Goal: Information Seeking & Learning: Learn about a topic

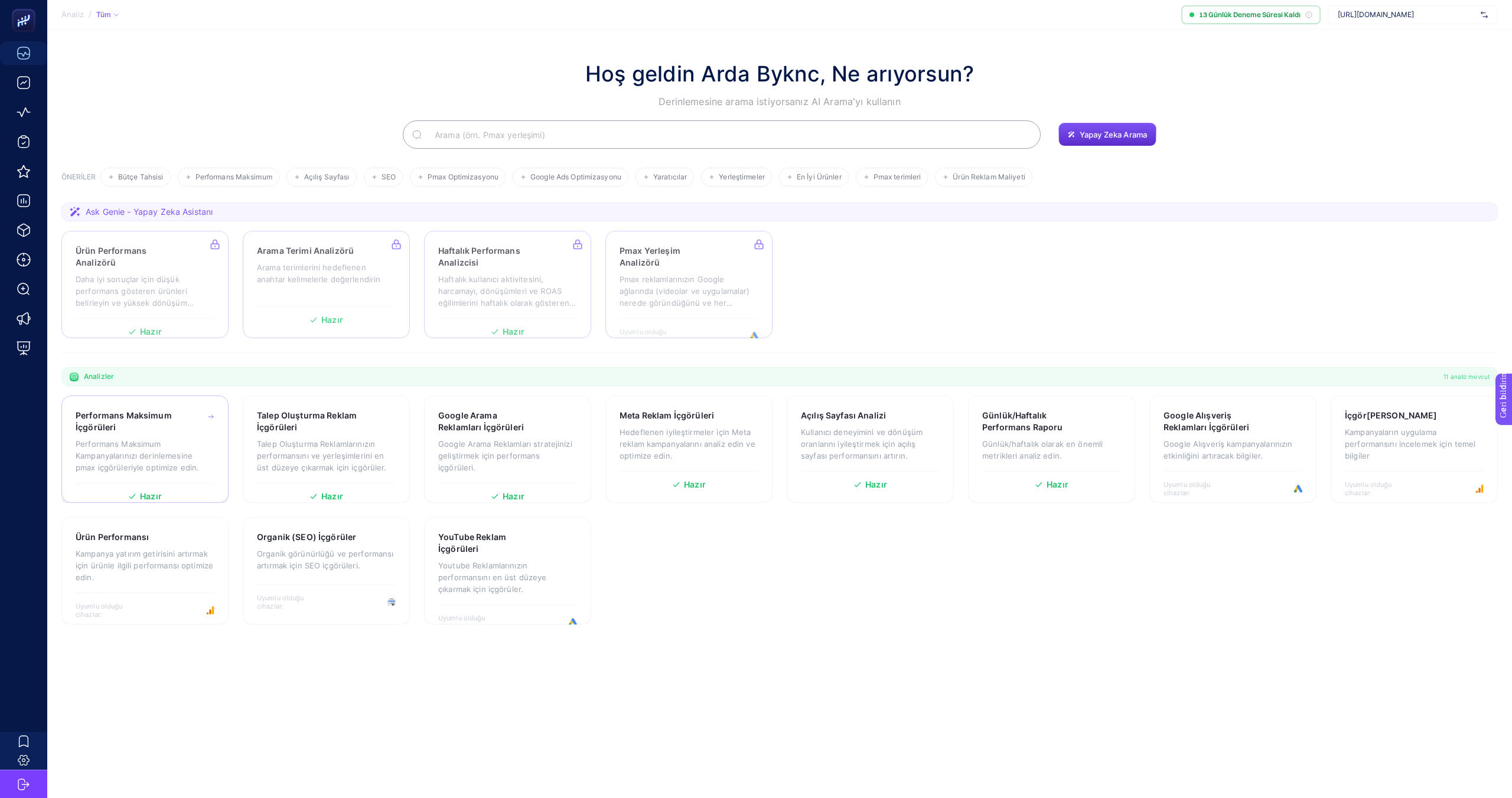
click at [143, 475] on div "Performans Maksimum İçgörüleri Performans Maksimum Kampanyalarınızı derinlemesi…" at bounding box center [145, 446] width 139 height 73
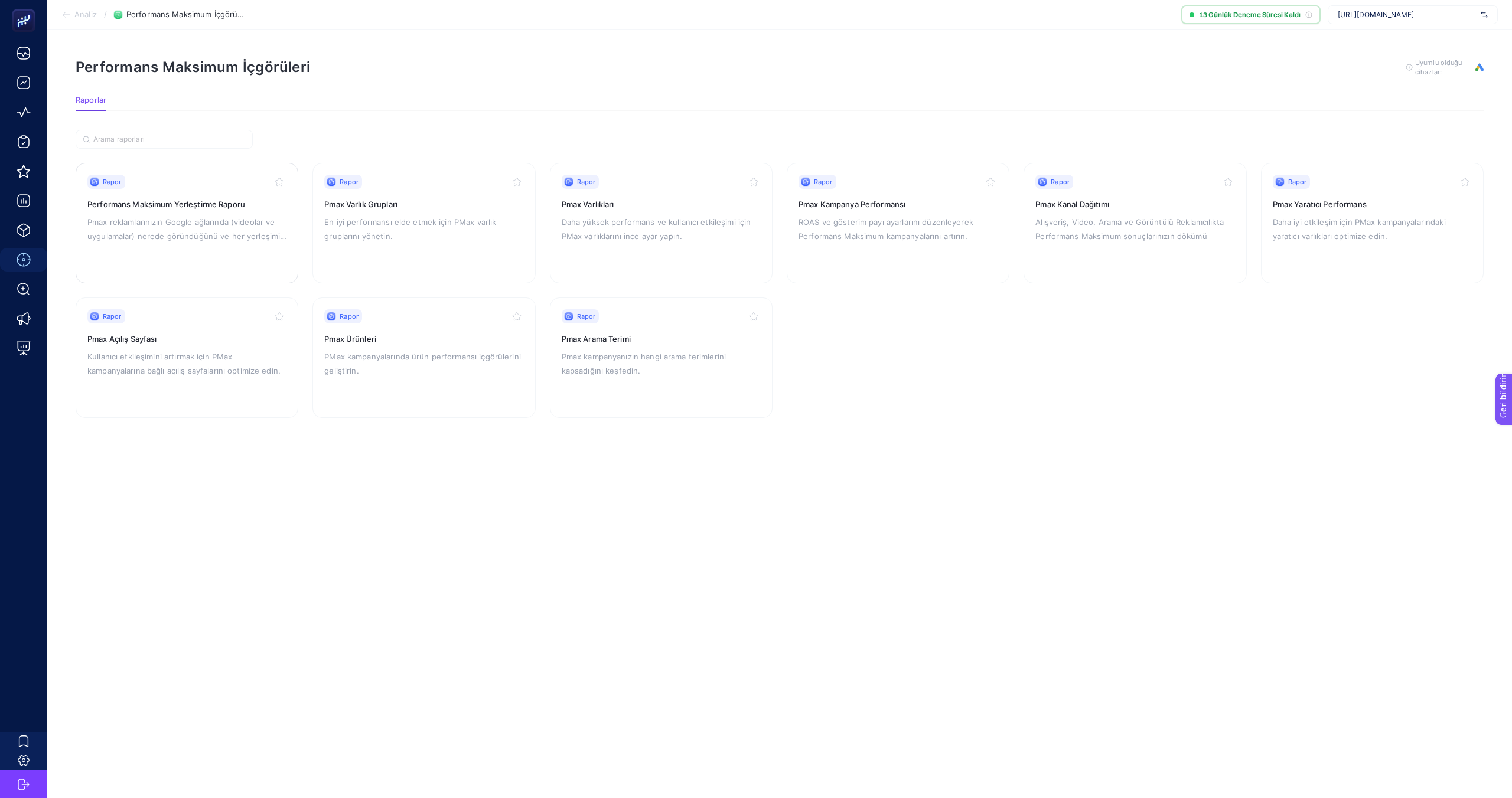
click at [196, 207] on font "Performans Maksimum Yerleştirme Raporu" at bounding box center [166, 204] width 158 height 10
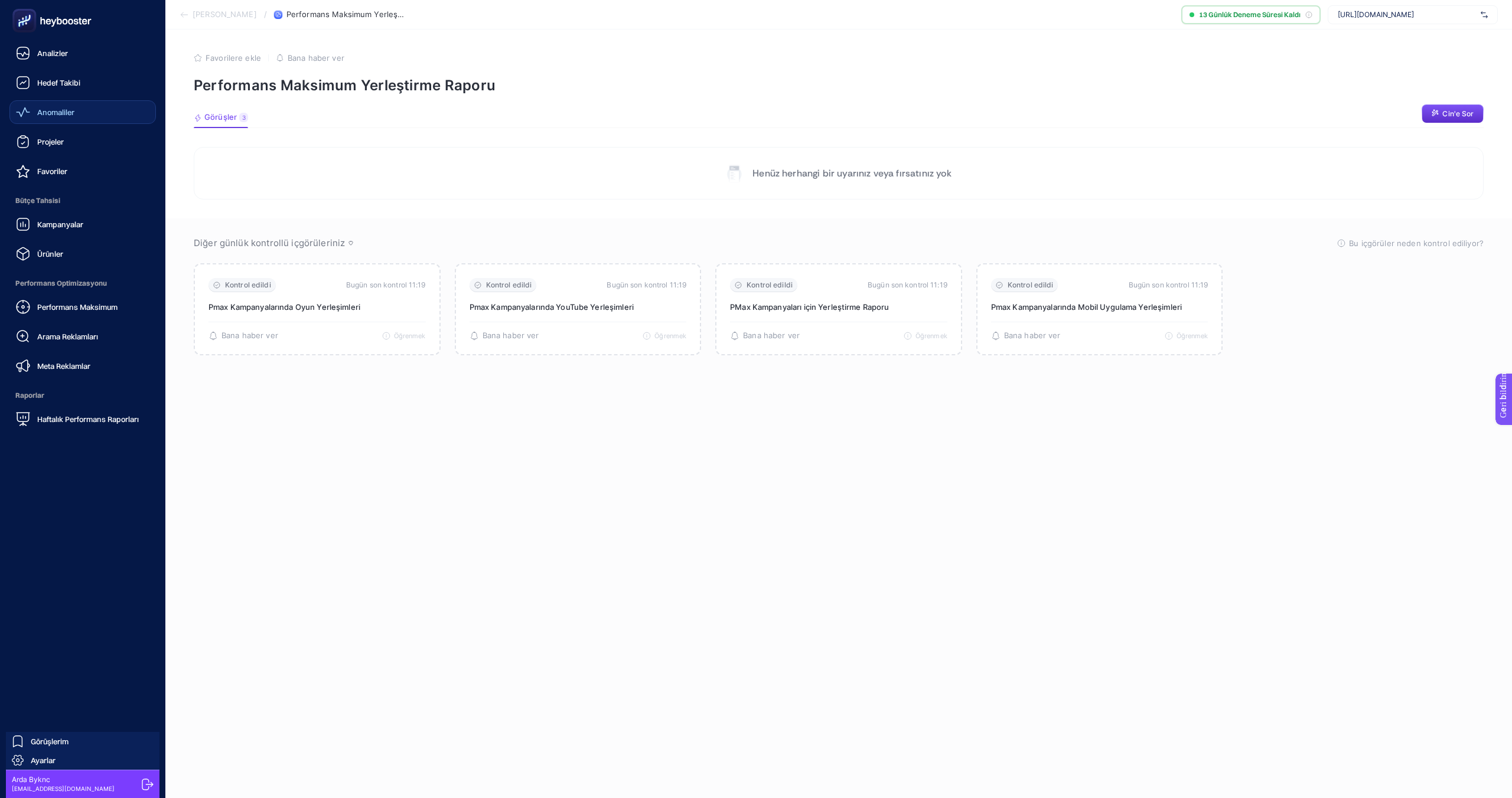
click at [30, 110] on div "Anomaliler" at bounding box center [45, 112] width 58 height 14
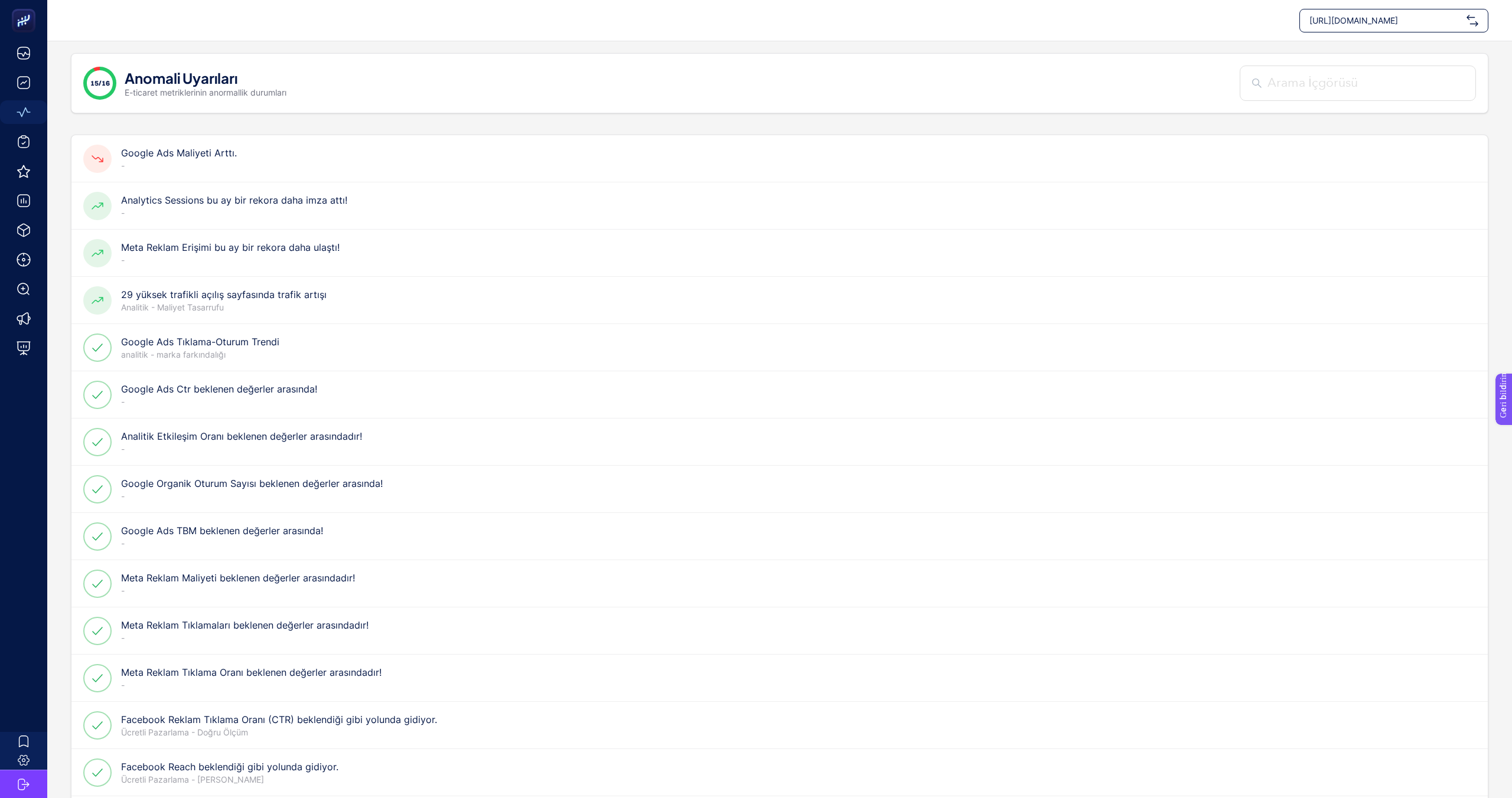
click at [252, 158] on div "Google Ads Maliyeti Arttı. -" at bounding box center [780, 158] width 1416 height 47
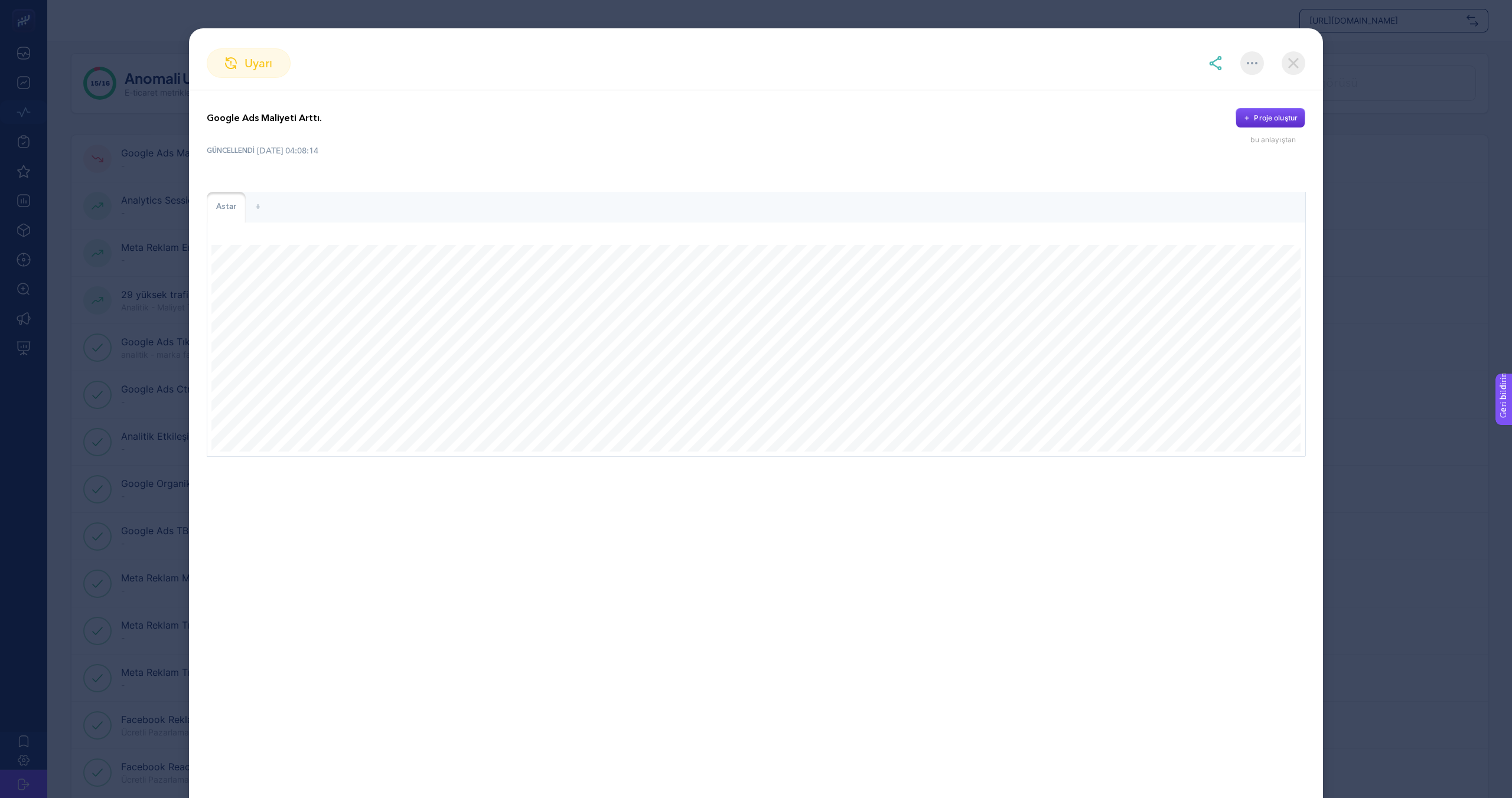
click at [1290, 62] on img at bounding box center [1293, 63] width 24 height 23
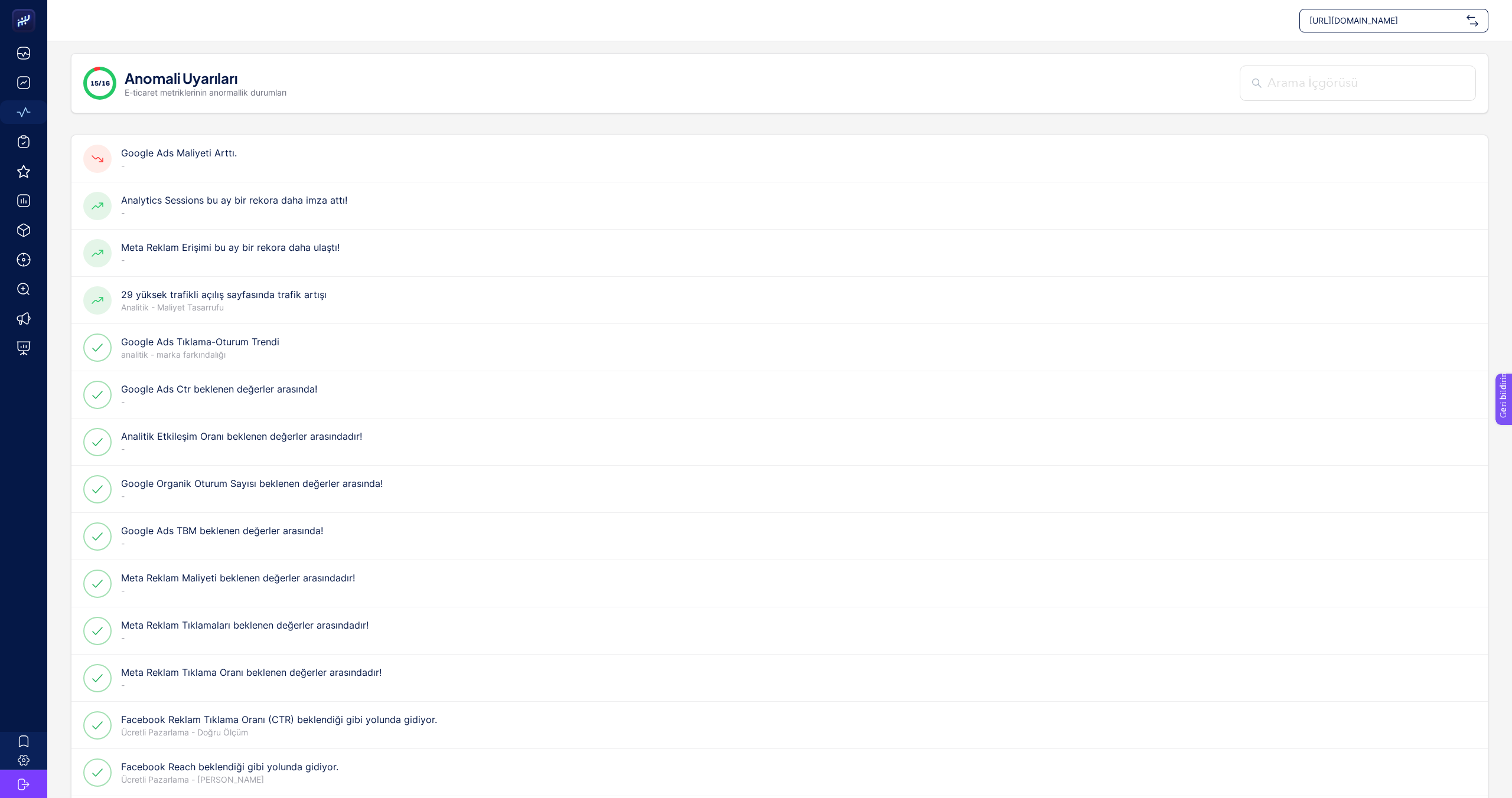
click at [422, 287] on div "29 yüksek trafikli açılış sayfasında trafik artışı Analitik - [GEOGRAPHIC_DATA]" at bounding box center [780, 301] width 1416 height 47
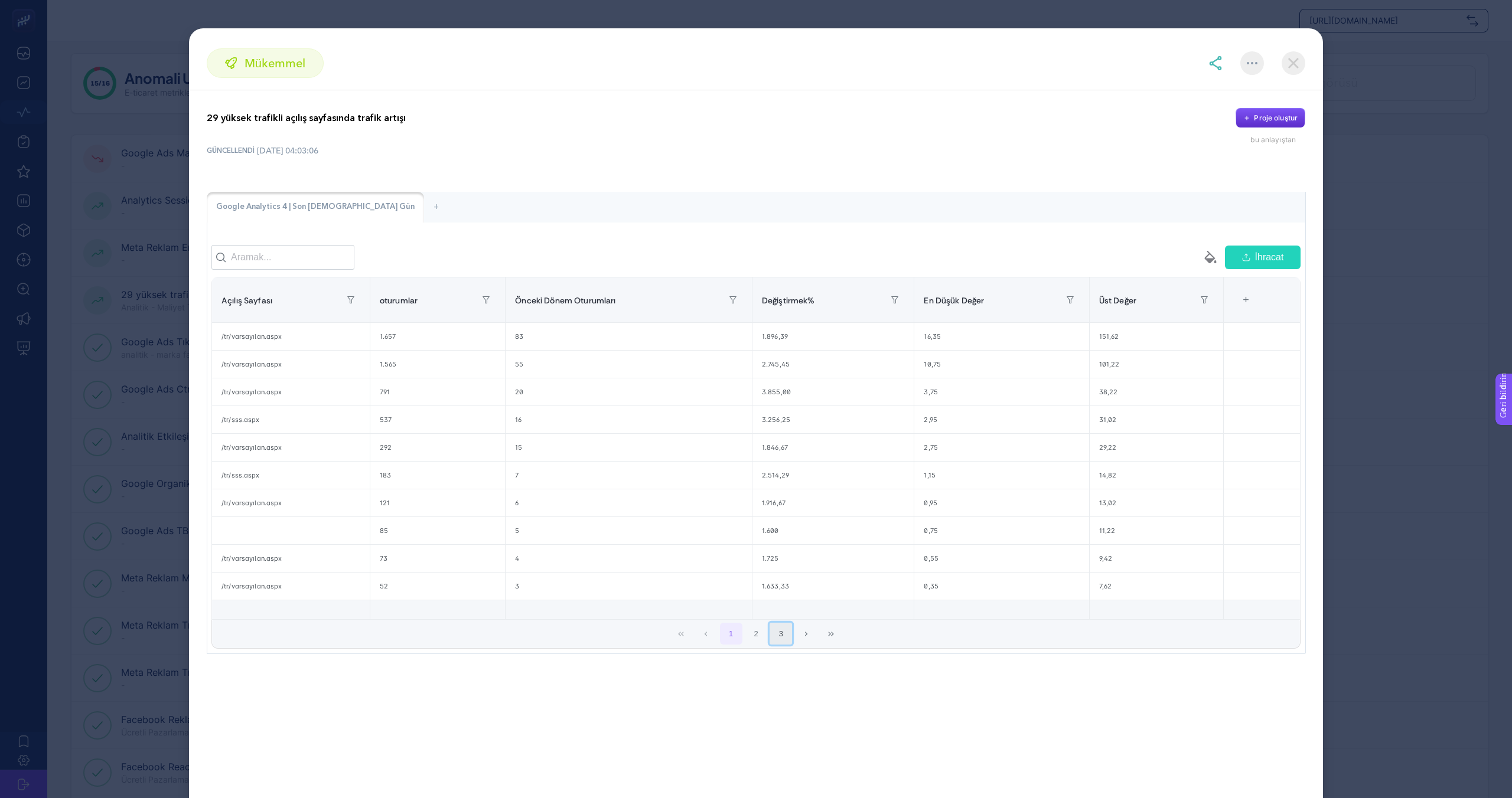
click at [781, 632] on font "3" at bounding box center [781, 634] width 4 height 9
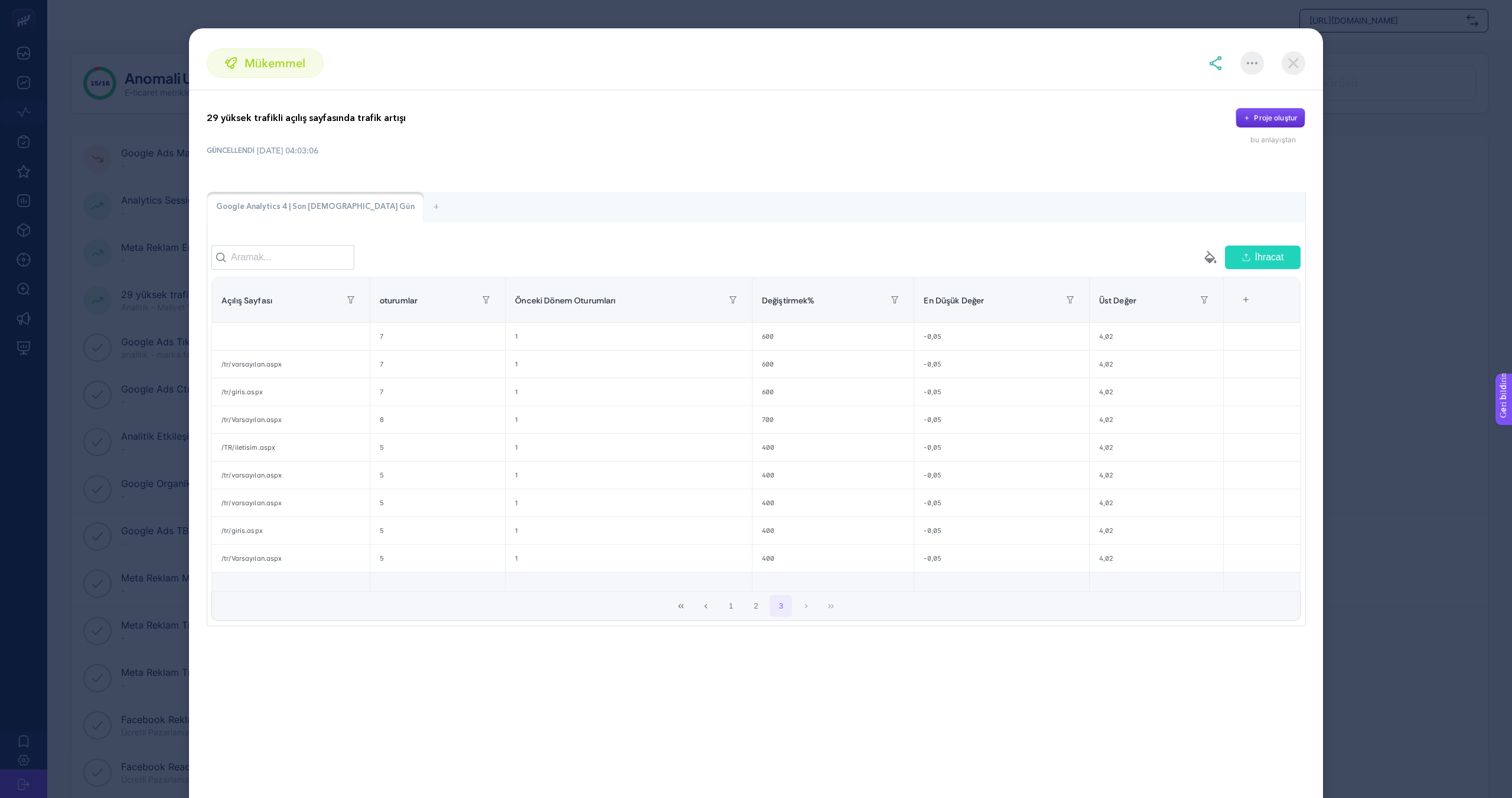
click at [1297, 65] on img at bounding box center [1293, 63] width 24 height 23
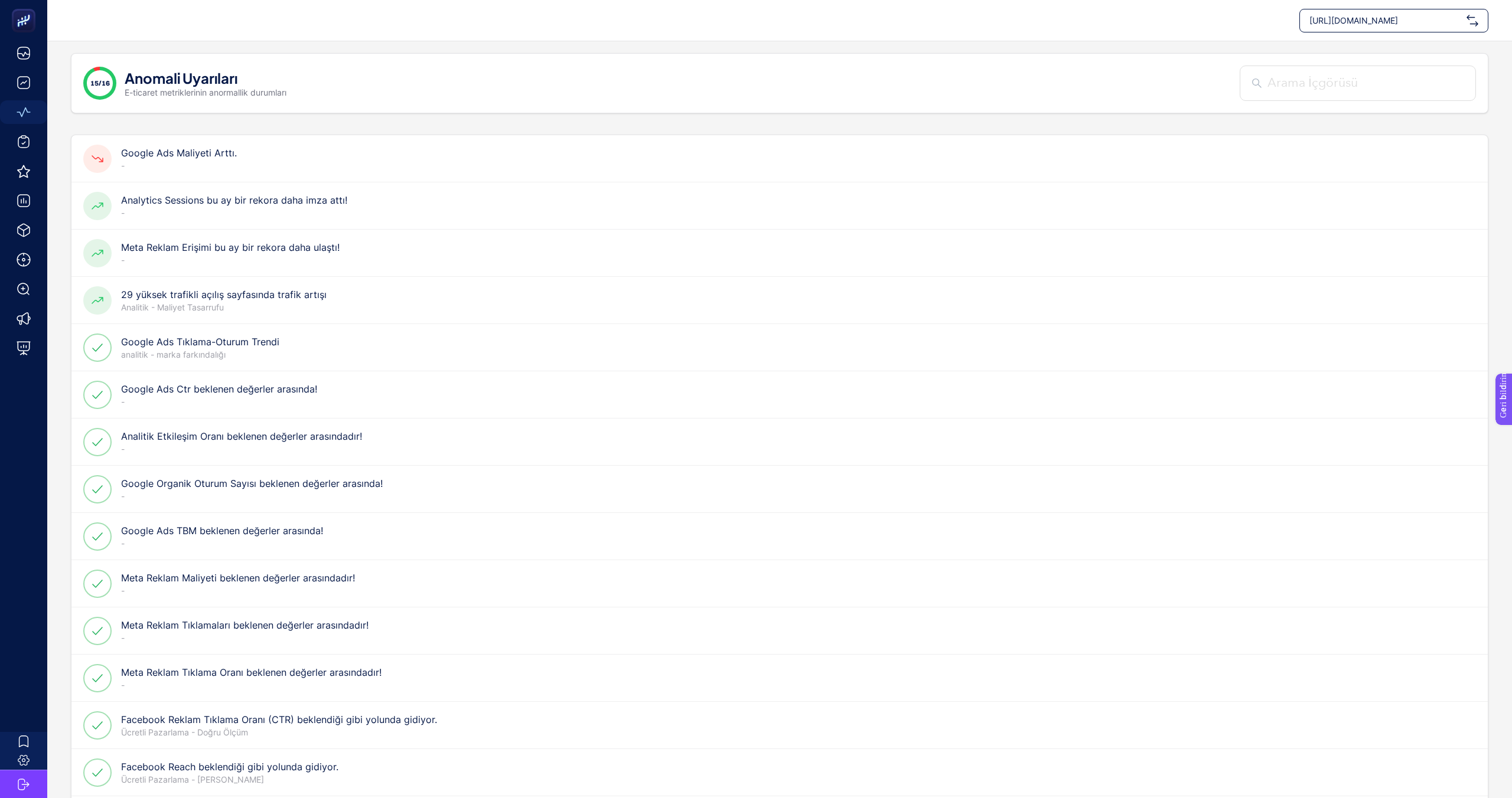
click at [158, 148] on font "Google Ads Maliyeti Arttı." at bounding box center [179, 153] width 116 height 12
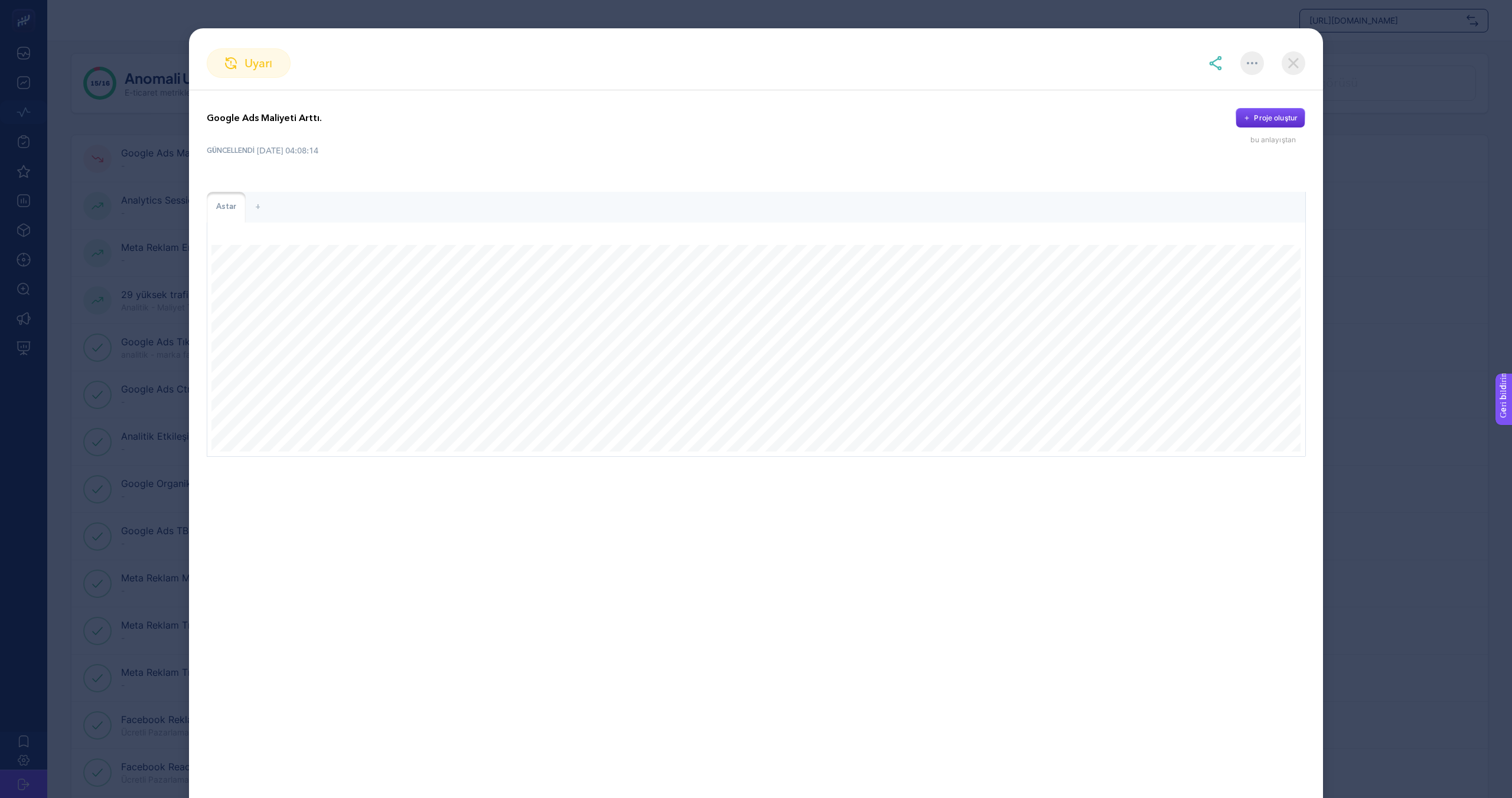
drag, startPoint x: 1308, startPoint y: 62, endPoint x: 1302, endPoint y: 63, distance: 6.1
click at [1306, 63] on section "uyarı" at bounding box center [756, 63] width 1134 height 30
click at [1301, 63] on img at bounding box center [1293, 63] width 24 height 23
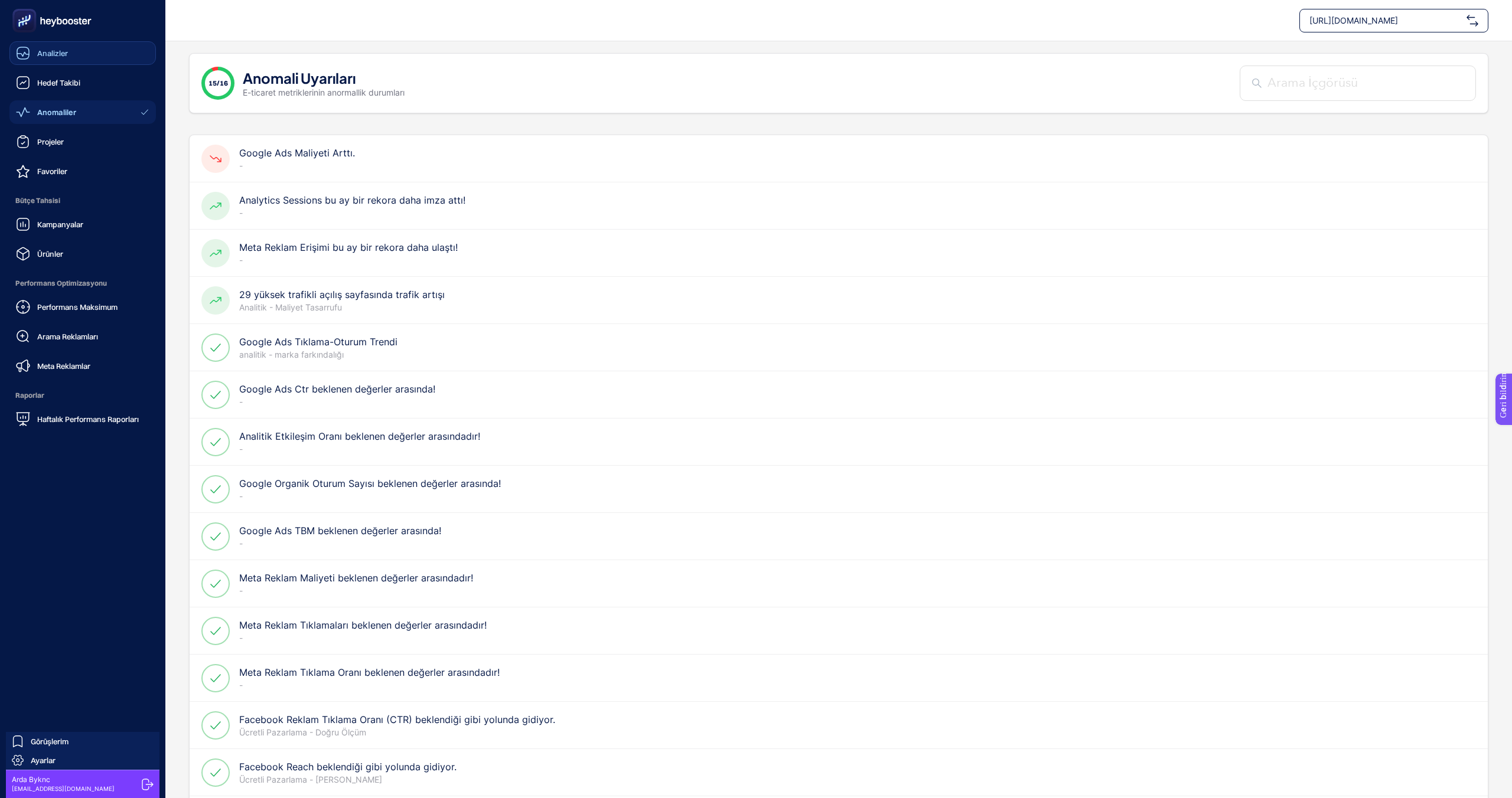
click at [23, 51] on icon at bounding box center [23, 53] width 14 height 14
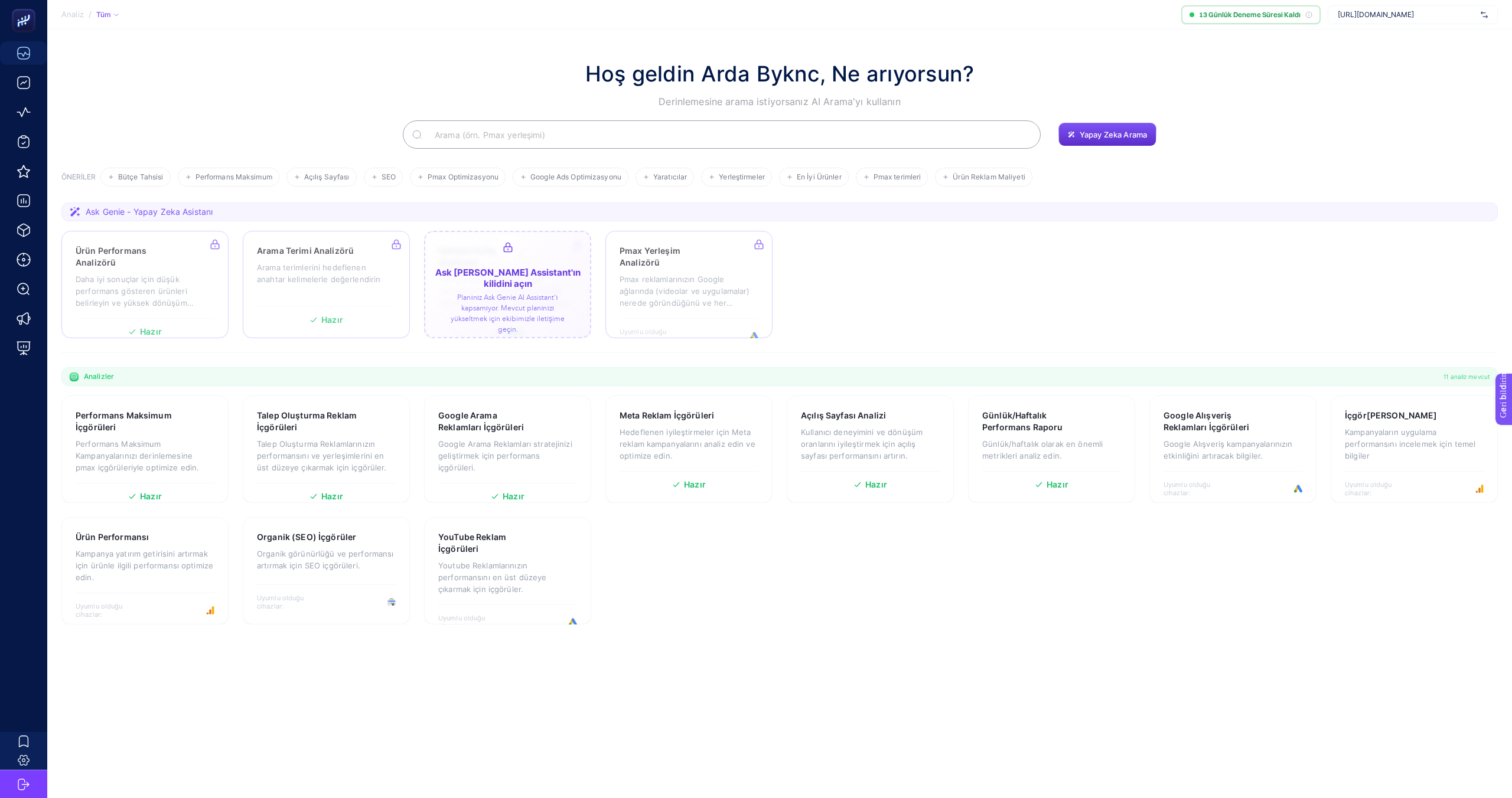
click at [431, 288] on div at bounding box center [507, 284] width 167 height 107
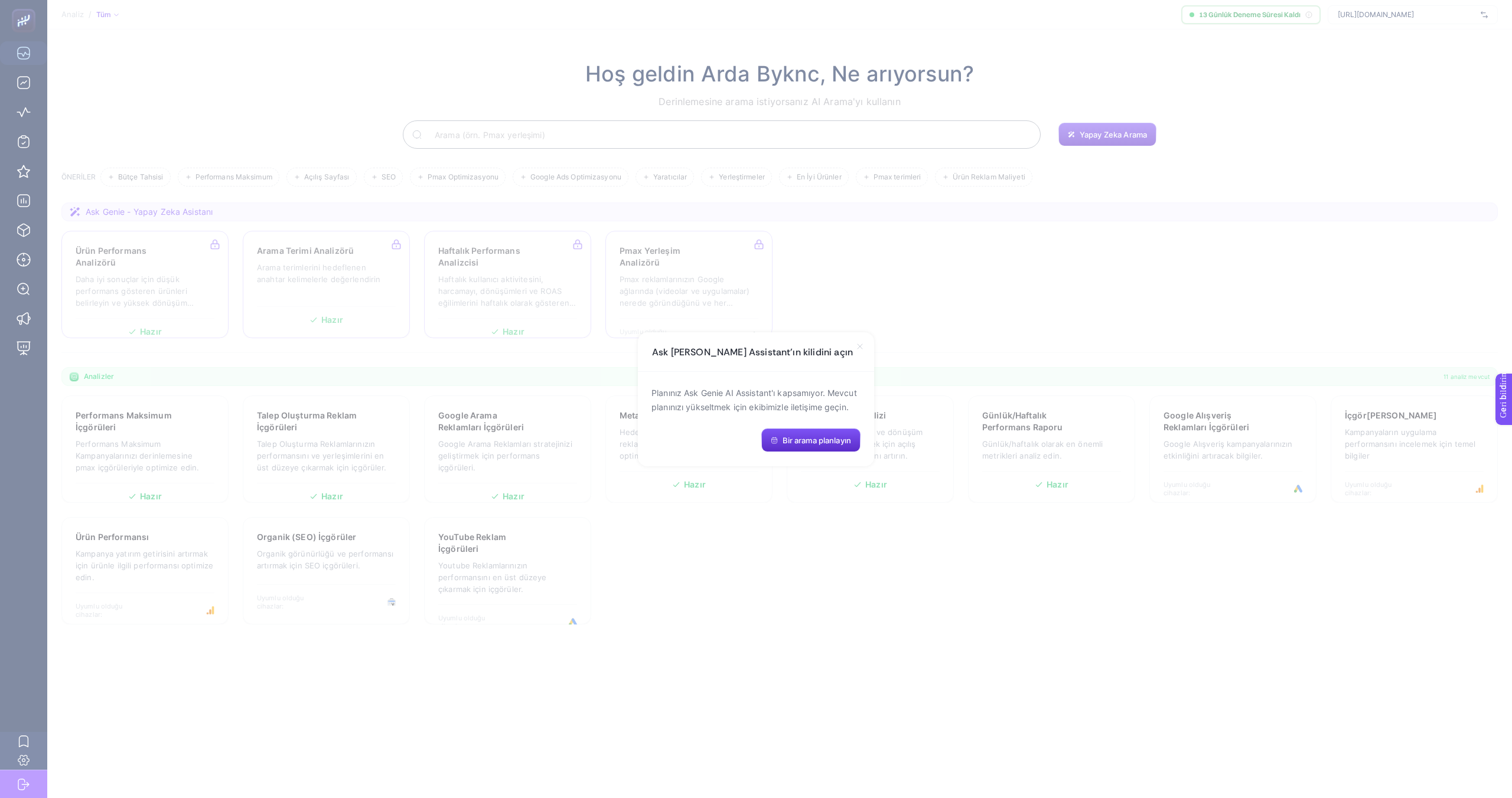
click at [856, 348] on icon at bounding box center [860, 346] width 10 height 10
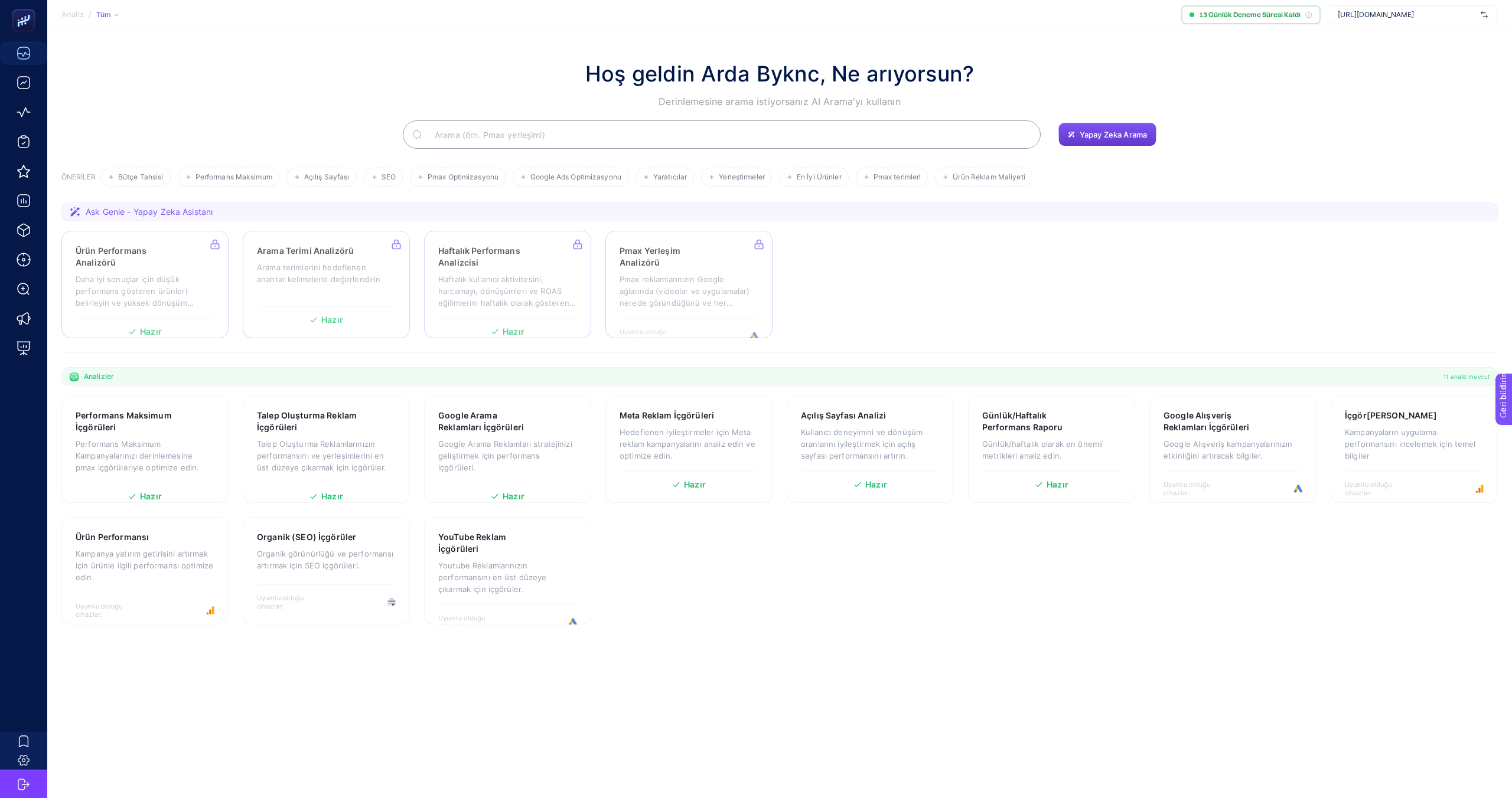
click at [1080, 139] on button "Yapay Zeka Arama" at bounding box center [1107, 134] width 98 height 23
click at [500, 533] on font "YouTube Reklam İçgörüleri" at bounding box center [472, 543] width 68 height 22
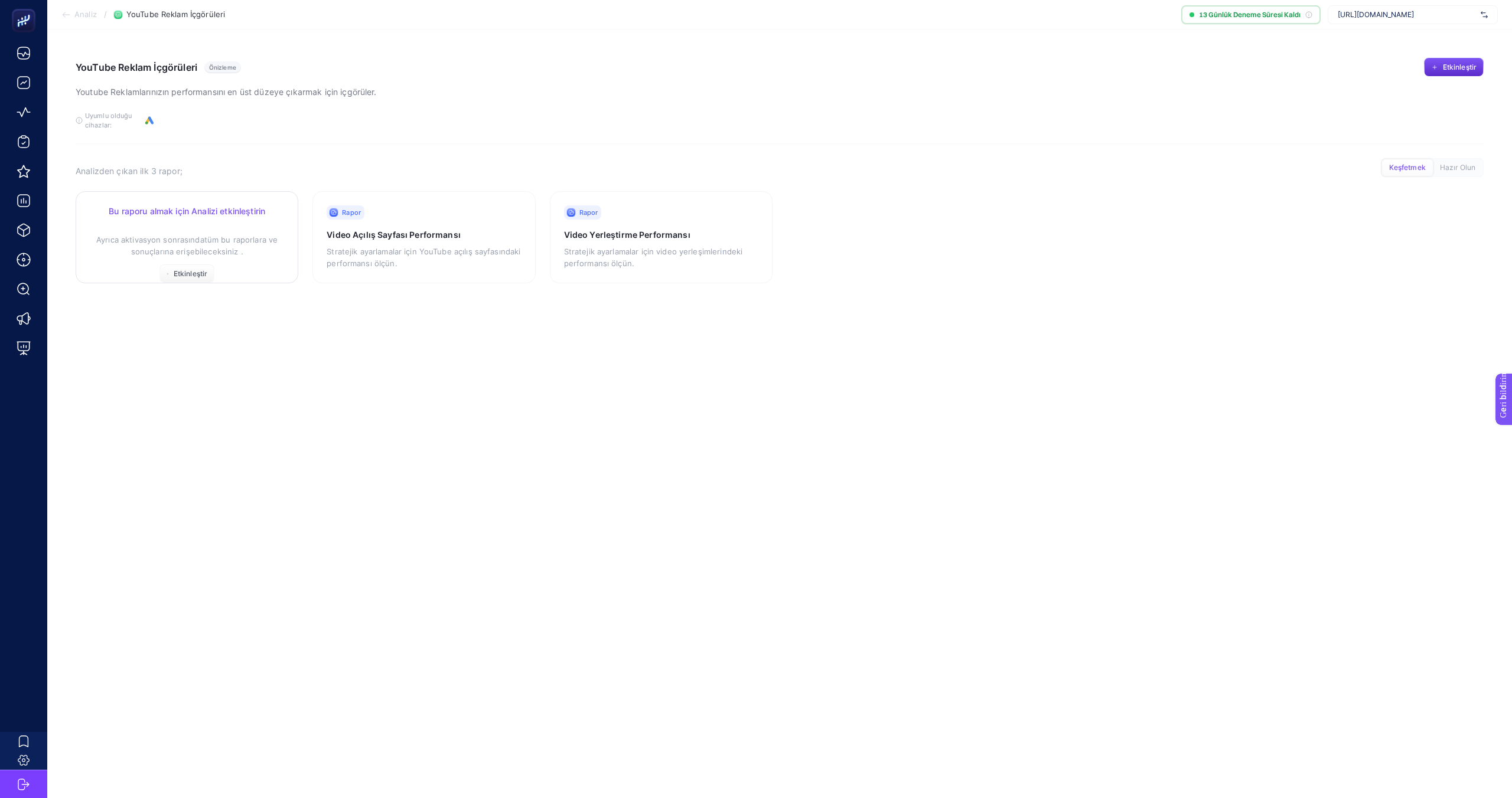
click at [201, 249] on font "tüm bu raporlara ve sonuçlarına erişebileceksiniz ." at bounding box center [205, 245] width 147 height 21
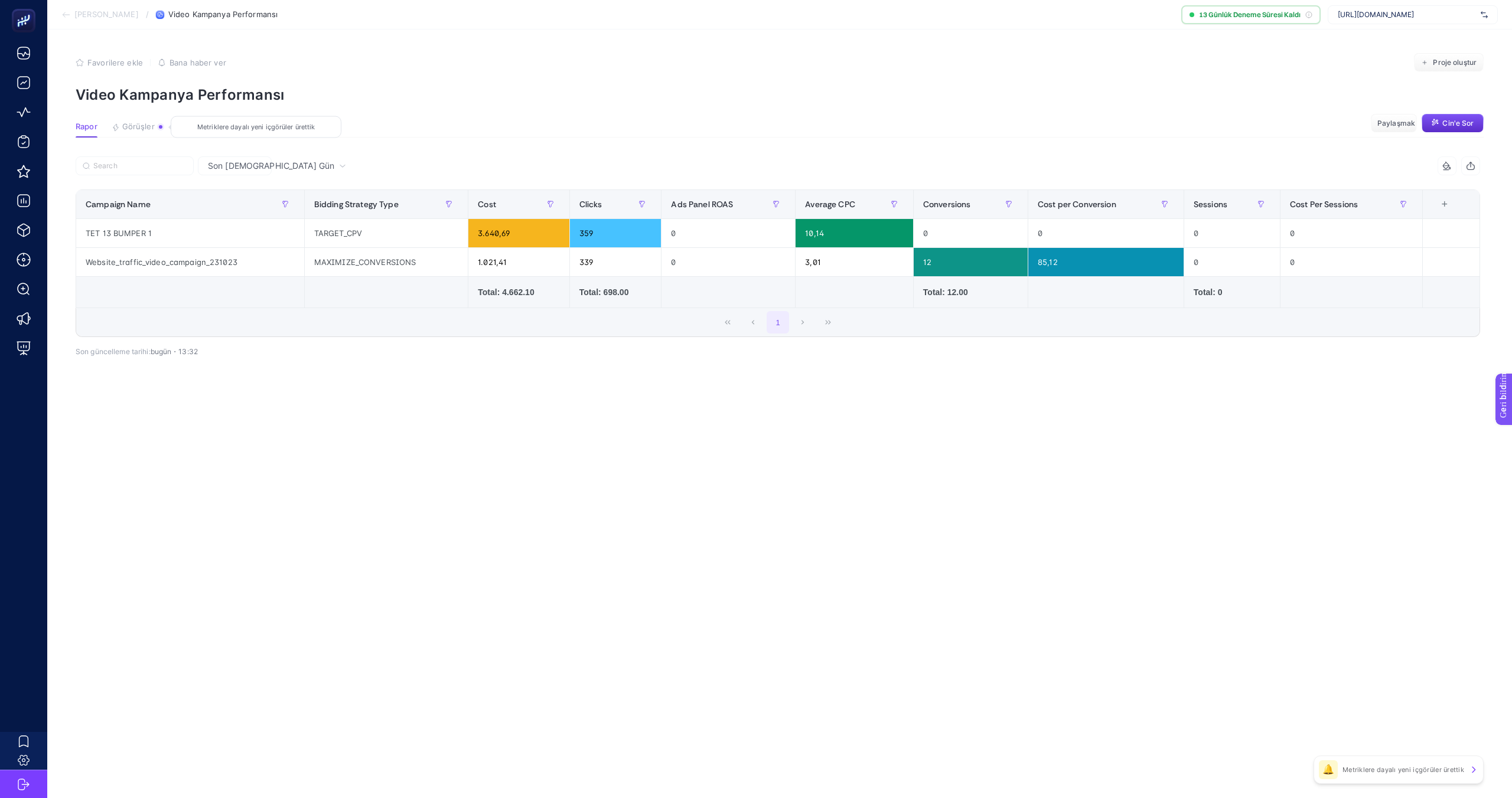
click at [133, 128] on font "Görüşler" at bounding box center [139, 126] width 33 height 10
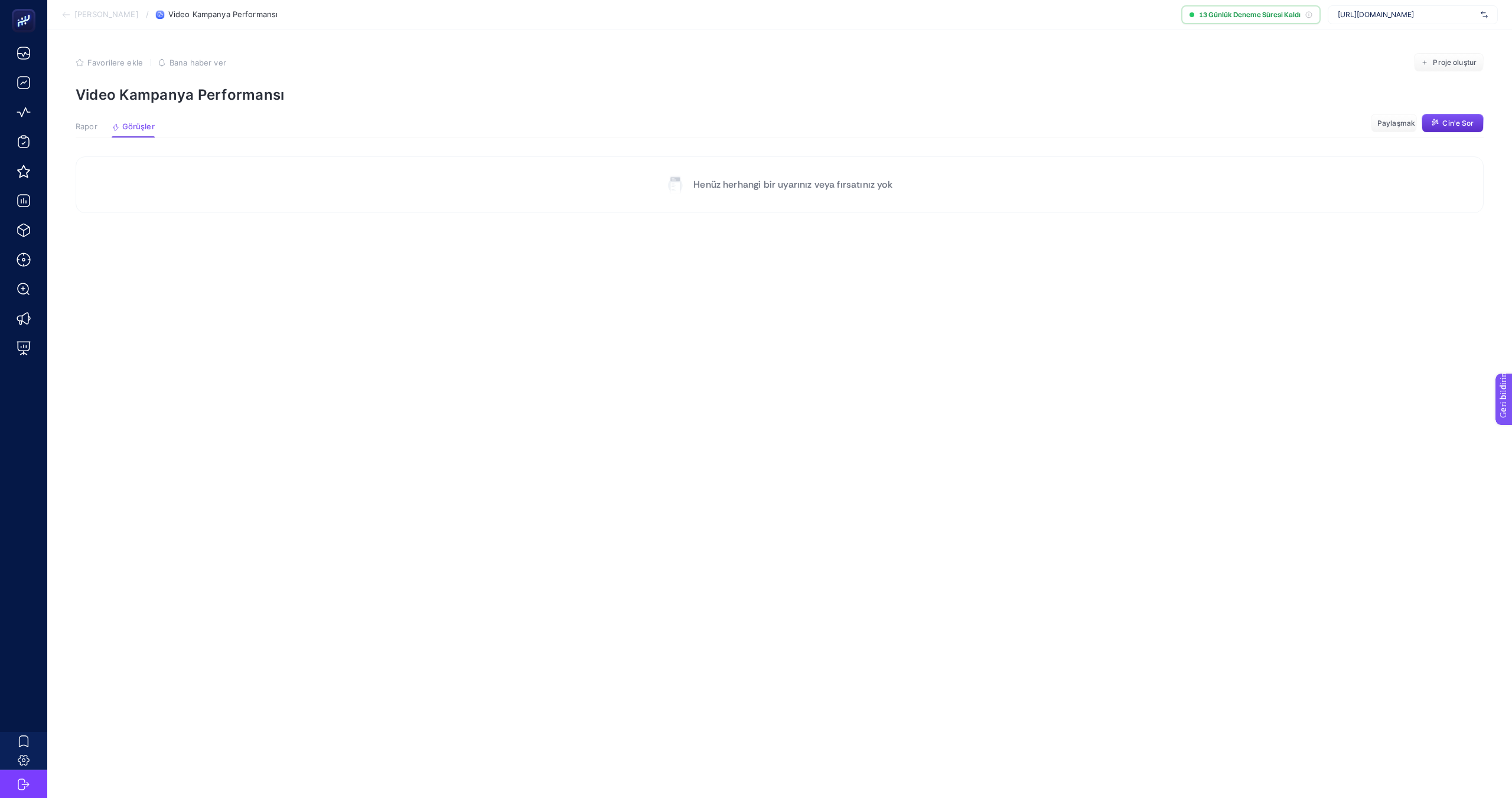
click at [89, 125] on font "Rapor" at bounding box center [86, 126] width 22 height 10
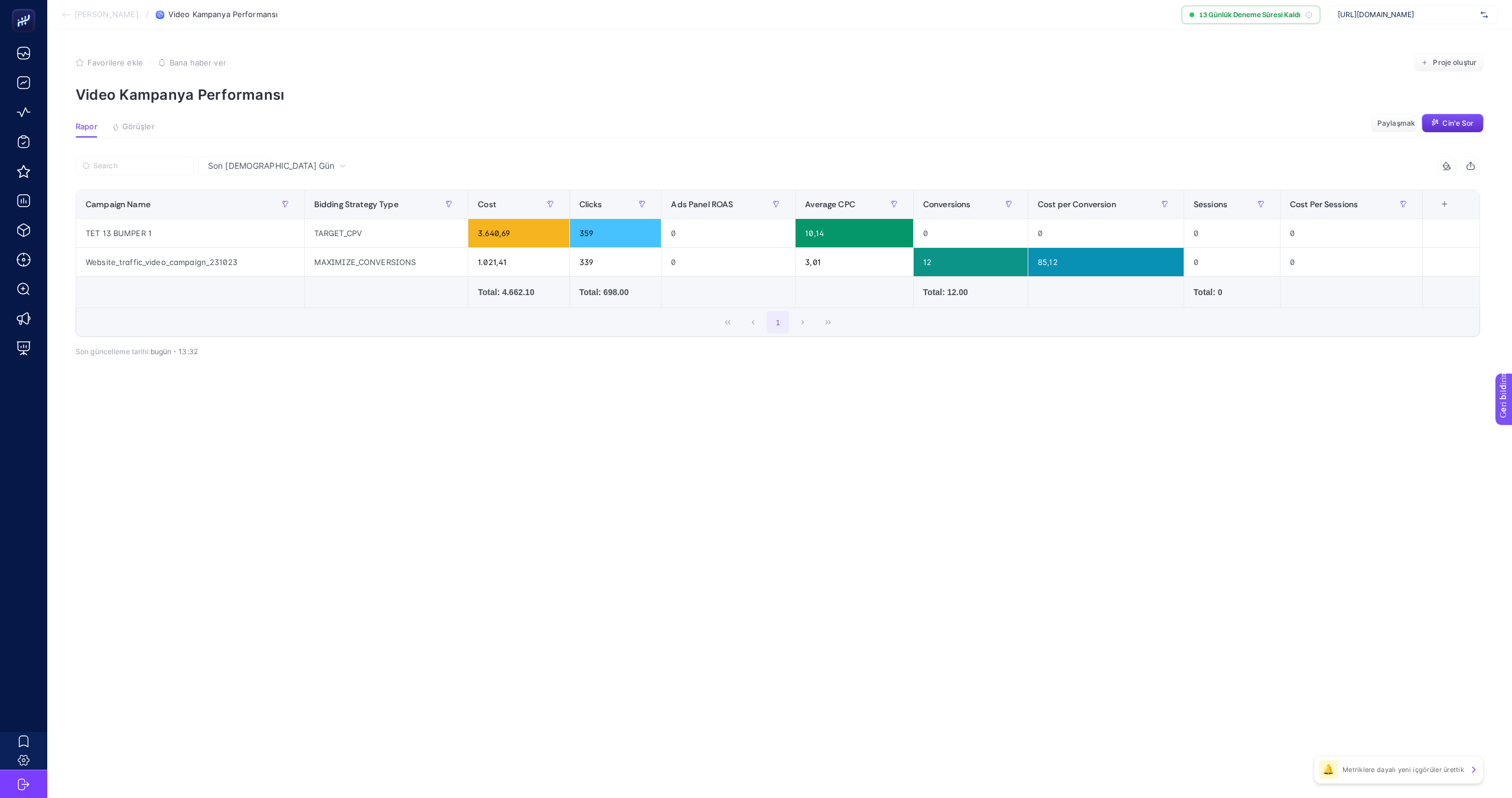
click at [1453, 208] on div "+" at bounding box center [1444, 204] width 22 height 10
click at [1271, 396] on div "Son [DEMOGRAPHIC_DATA] Gün 8 items selected Campaign Name Bidding Strategy Type…" at bounding box center [778, 282] width 1423 height 251
click at [1340, 776] on div "🔔 Metriklere dayalı yeni içgörüler ürettik" at bounding box center [1398, 769] width 170 height 28
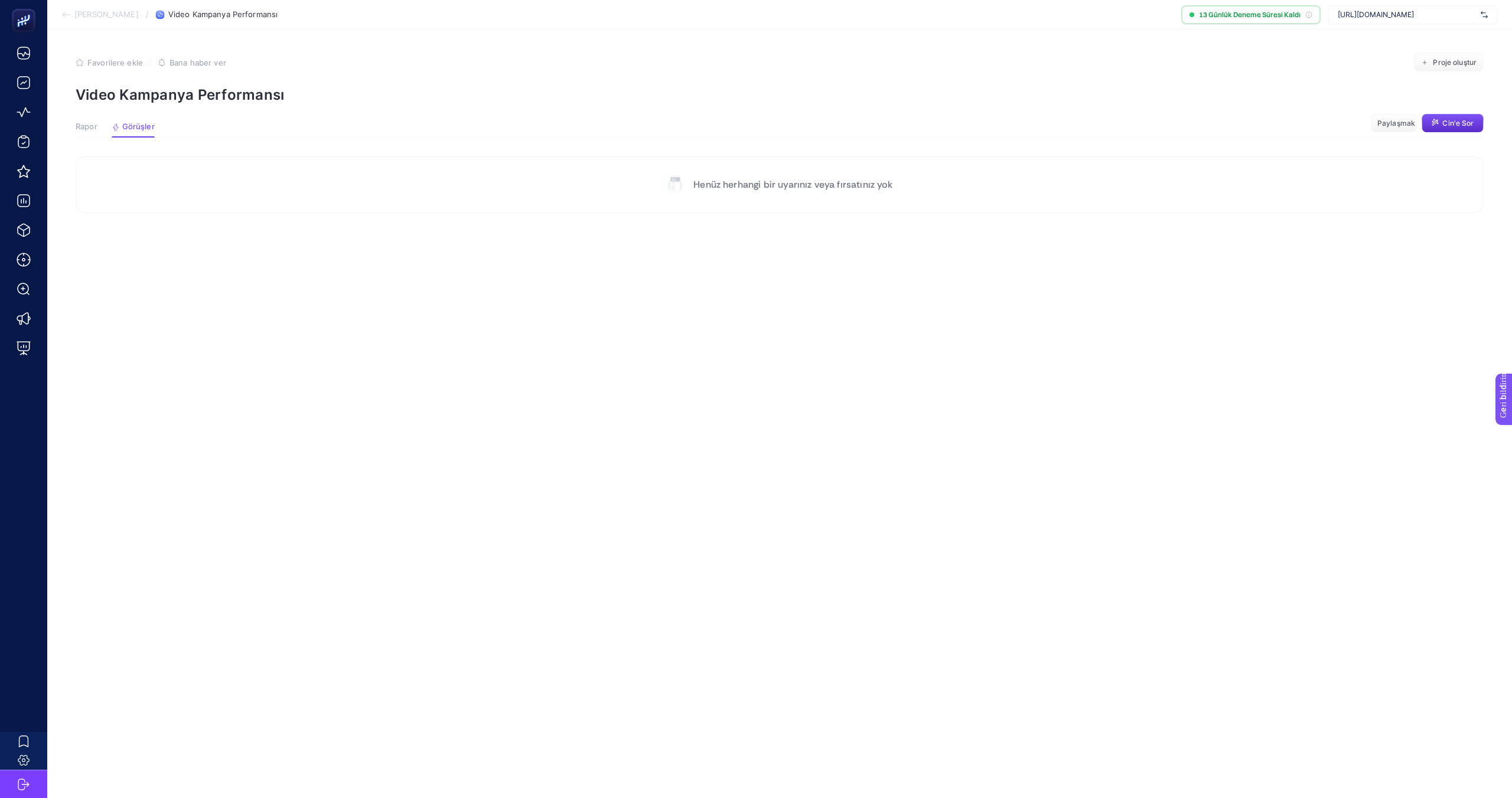
click at [87, 129] on font "Rapor" at bounding box center [86, 126] width 22 height 10
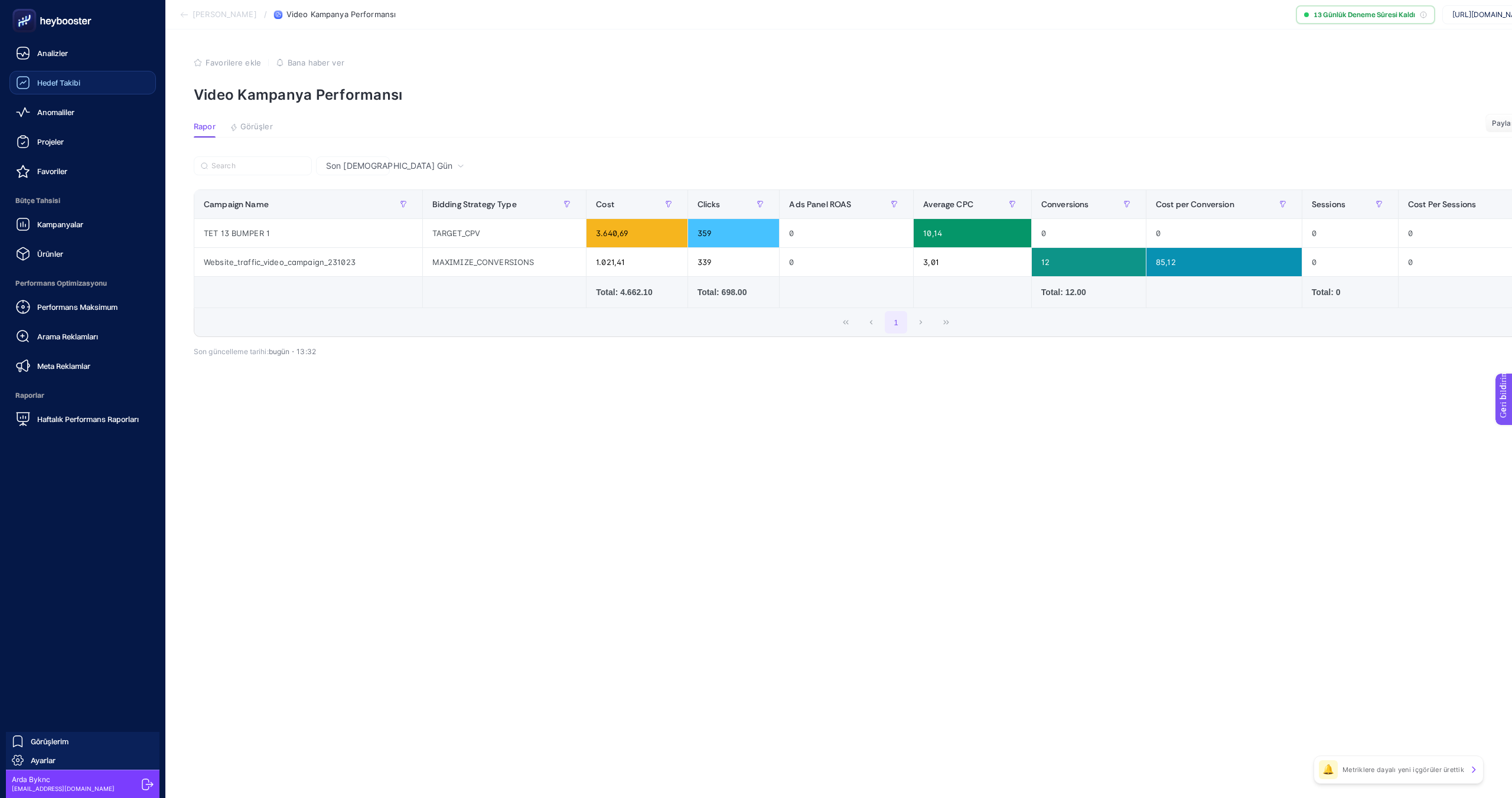
click at [39, 76] on div "Hedef Takibi" at bounding box center [48, 83] width 64 height 14
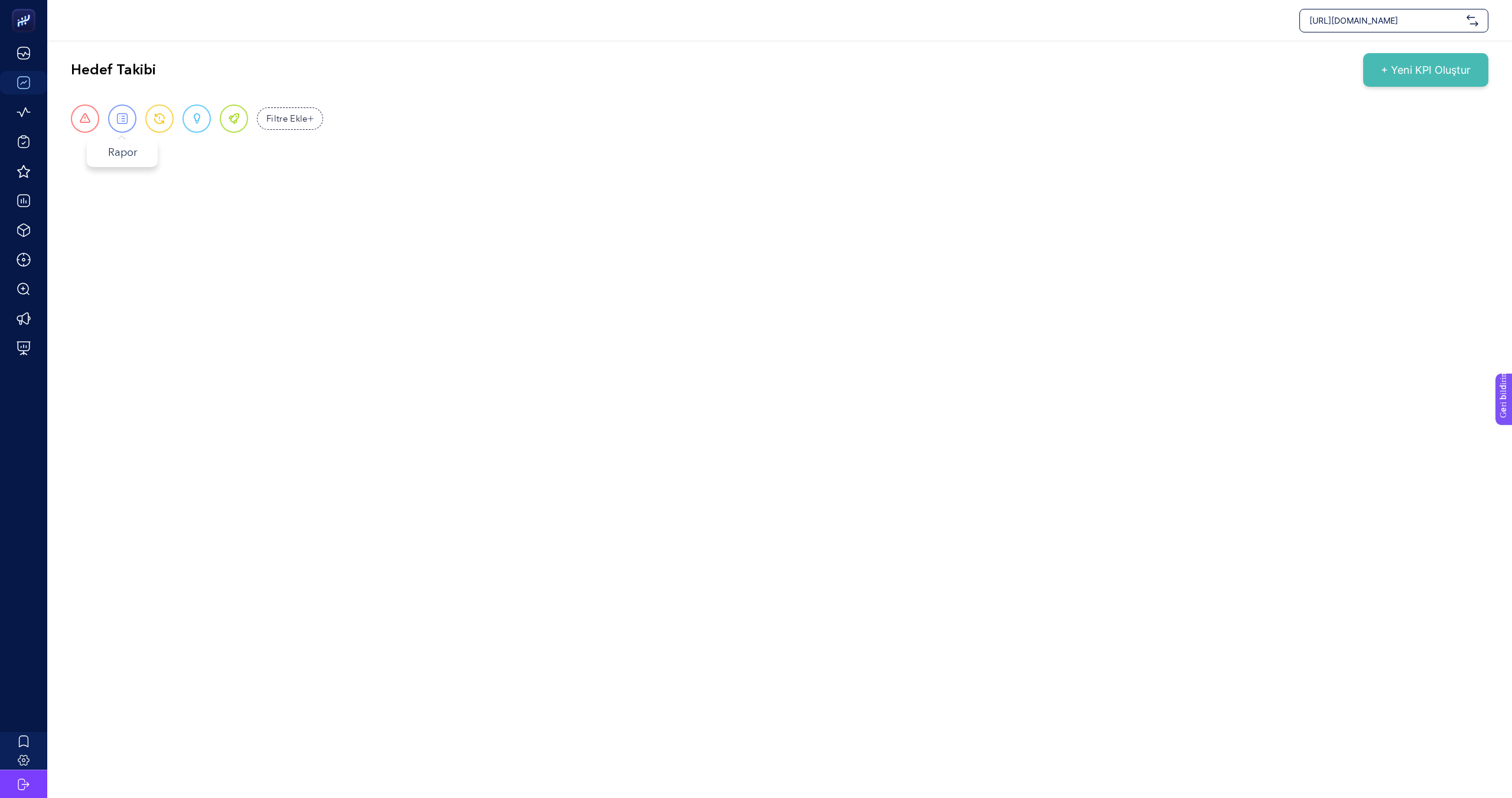
click at [128, 121] on div "Rapor" at bounding box center [122, 118] width 28 height 28
click at [127, 122] on span at bounding box center [122, 119] width 11 height 11
click at [81, 120] on span at bounding box center [85, 119] width 11 height 11
click at [81, 120] on span at bounding box center [85, 119] width 11 height 11
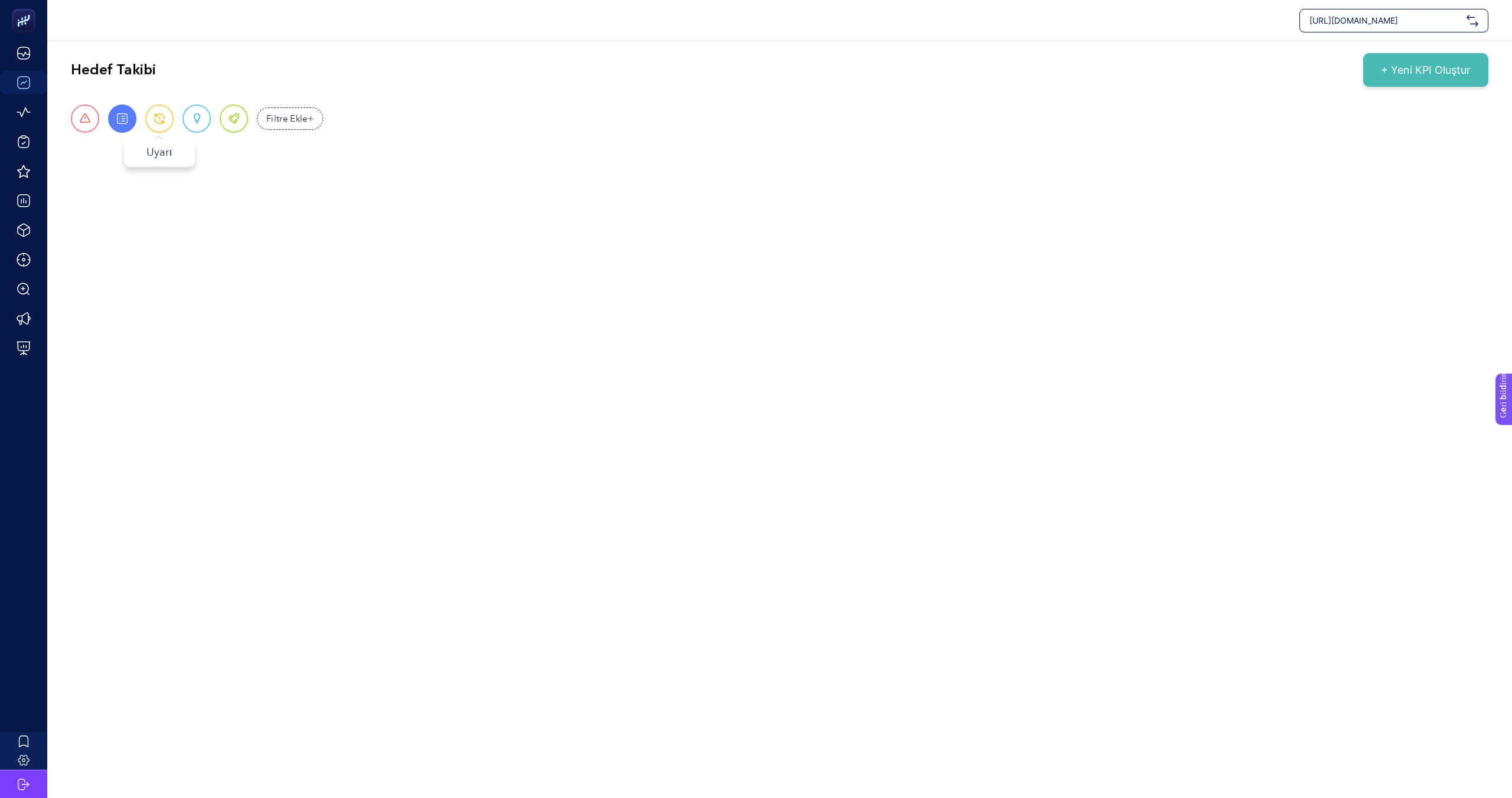
click at [163, 120] on span at bounding box center [160, 119] width 11 height 11
click at [188, 120] on div "Fırsat" at bounding box center [196, 118] width 28 height 28
click at [240, 117] on div "Mükemmel" at bounding box center [234, 118] width 28 height 28
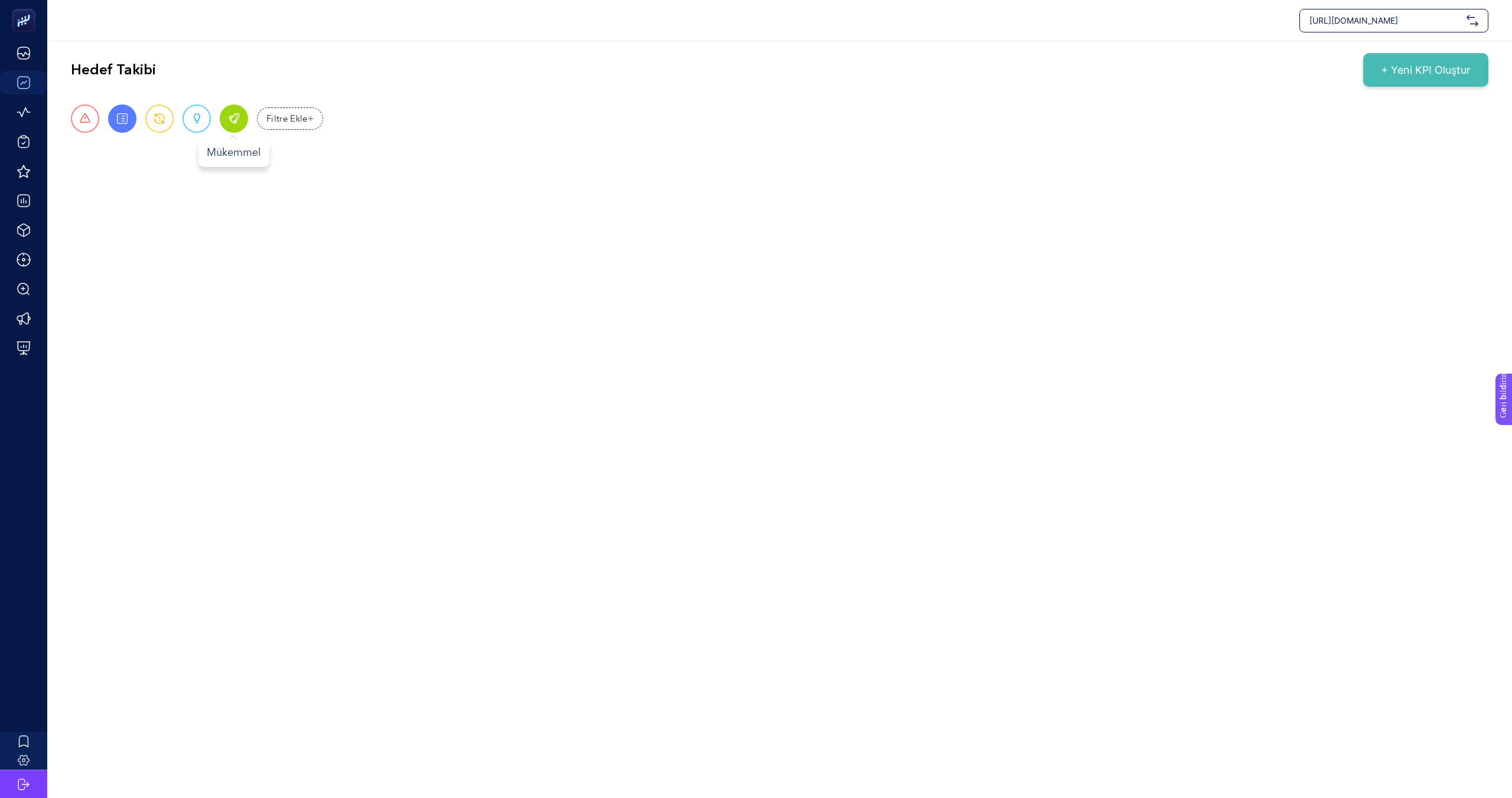
click at [240, 117] on div "Mükemmel" at bounding box center [234, 118] width 28 height 28
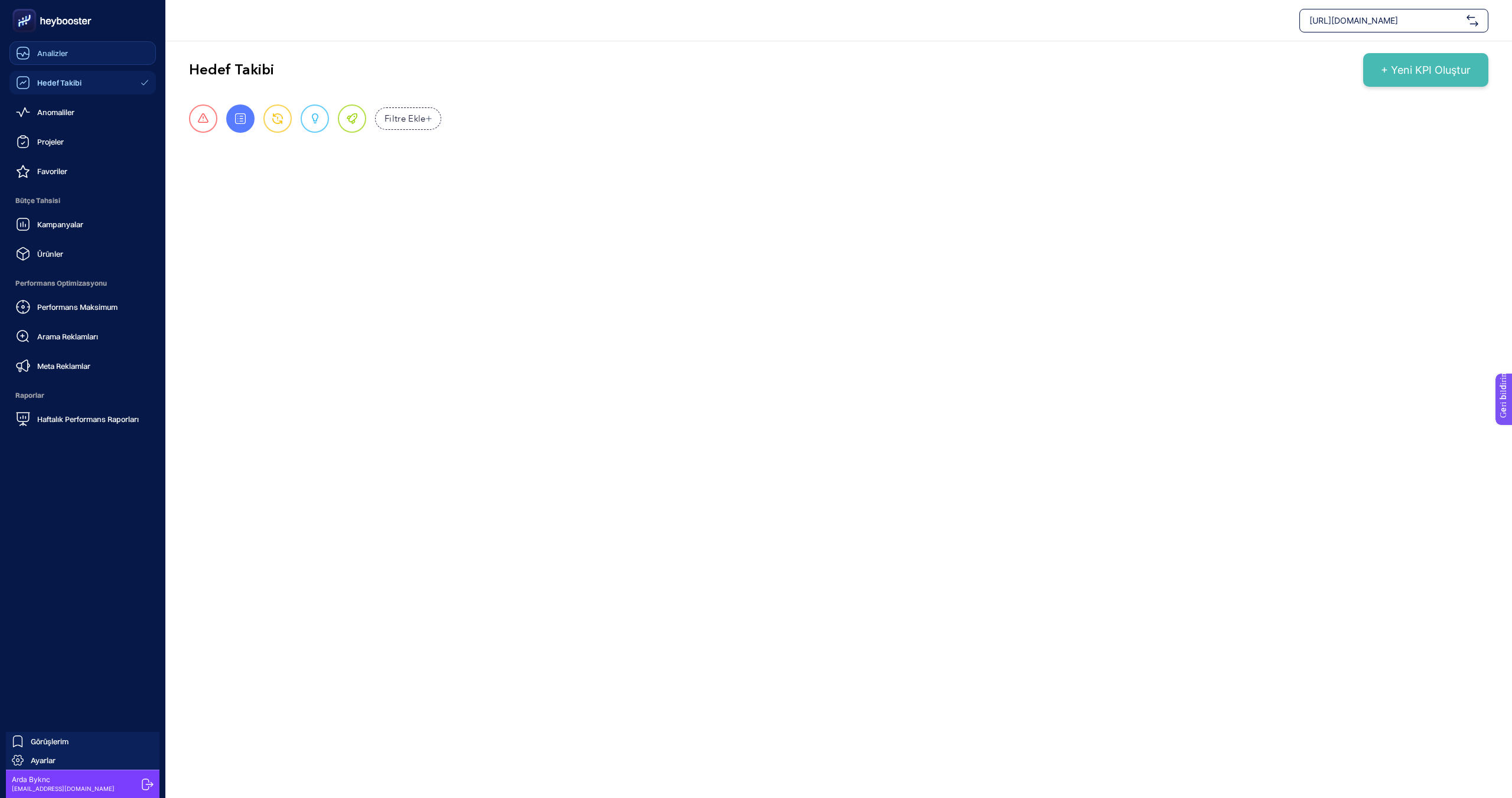
click at [66, 48] on font "Analizler" at bounding box center [52, 53] width 31 height 10
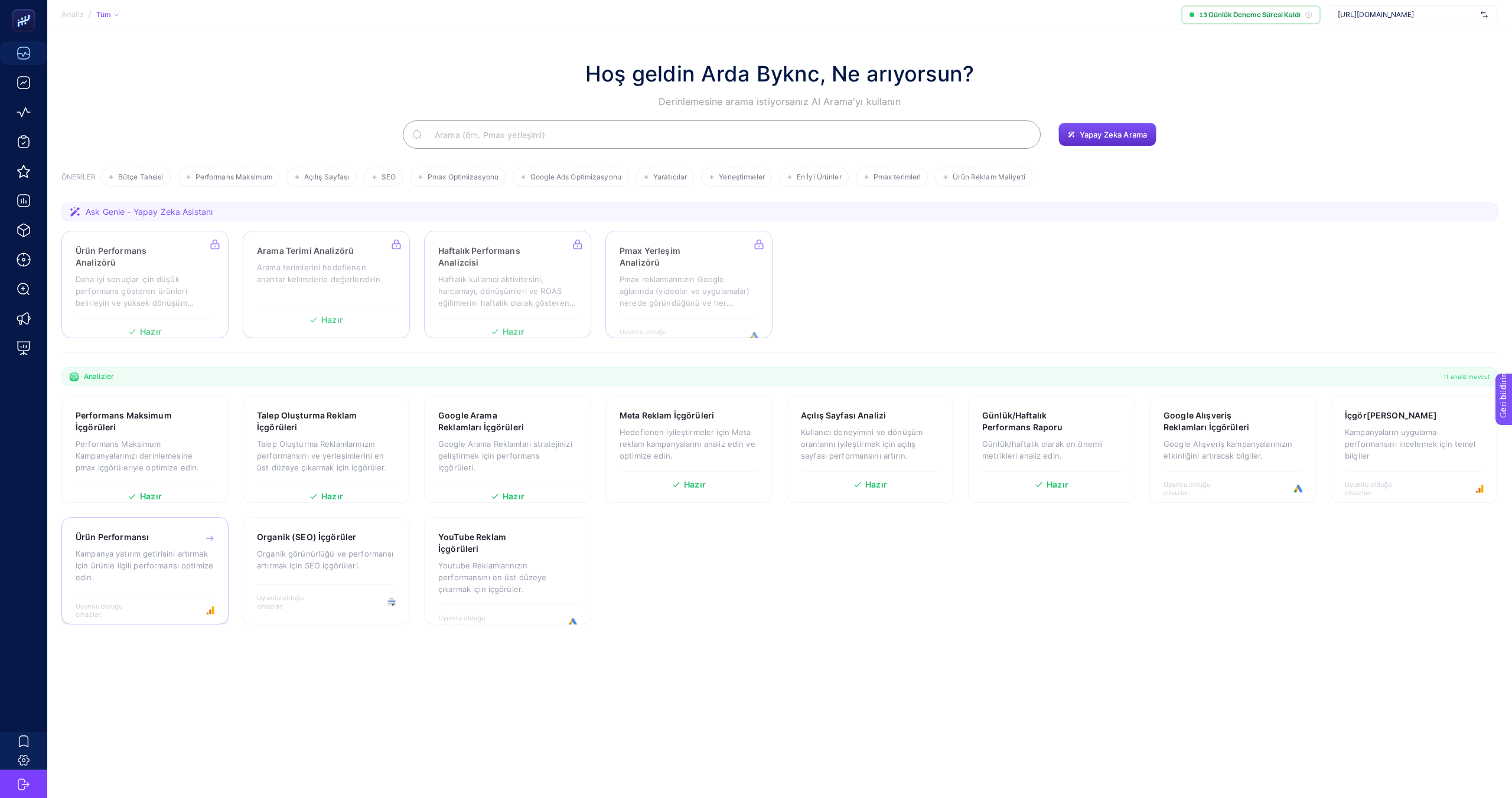
click at [174, 556] on font "Kampanya yatırım getirisini artırmak için ürünle ilgili performansı optimize ed…" at bounding box center [144, 565] width 137 height 33
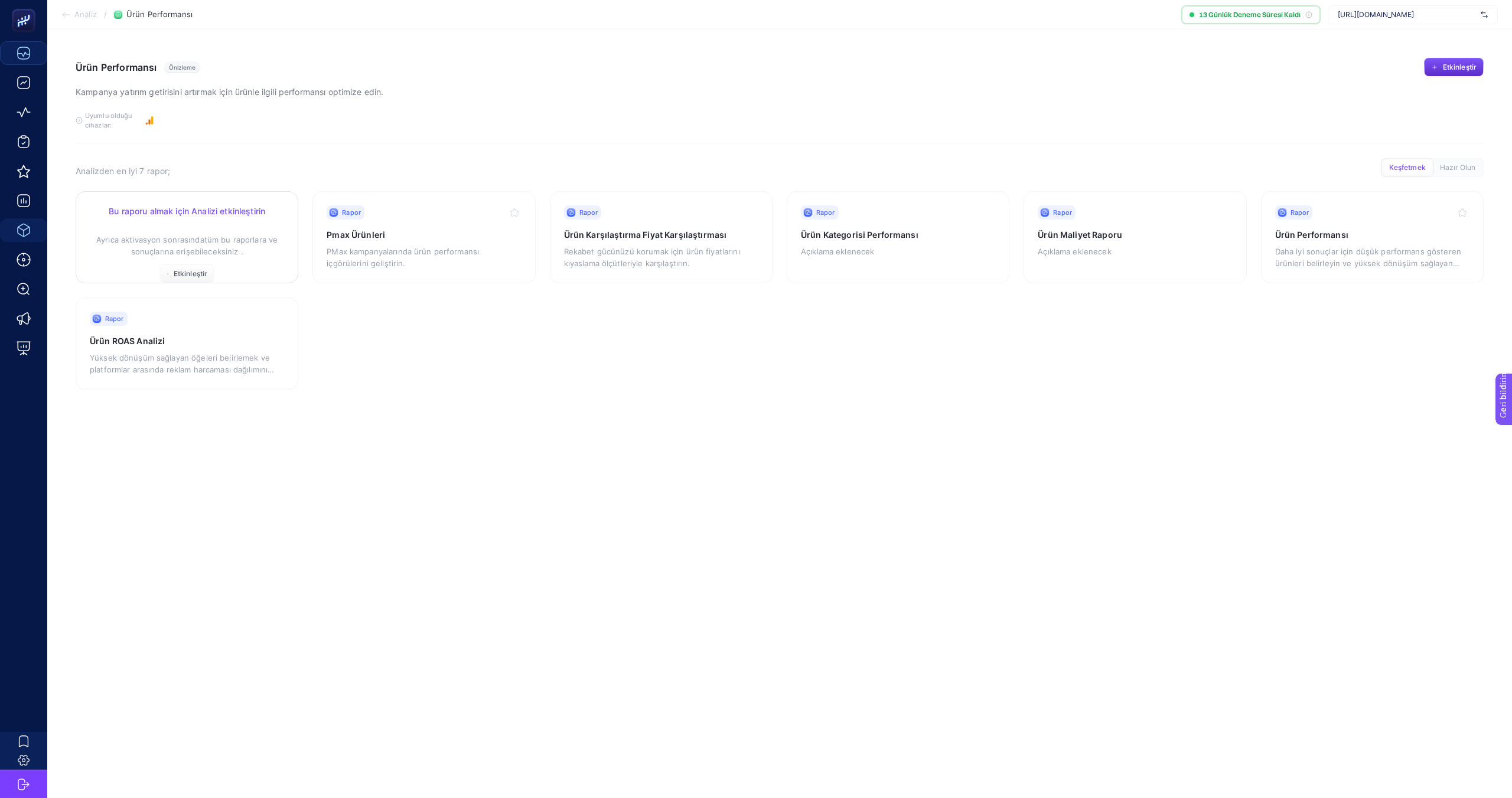
click at [183, 259] on div "Bu raporu almak için Analizi etkinleştirin Ayrıca aktivasyon sonrasında tüm bu …" at bounding box center [187, 244] width 194 height 78
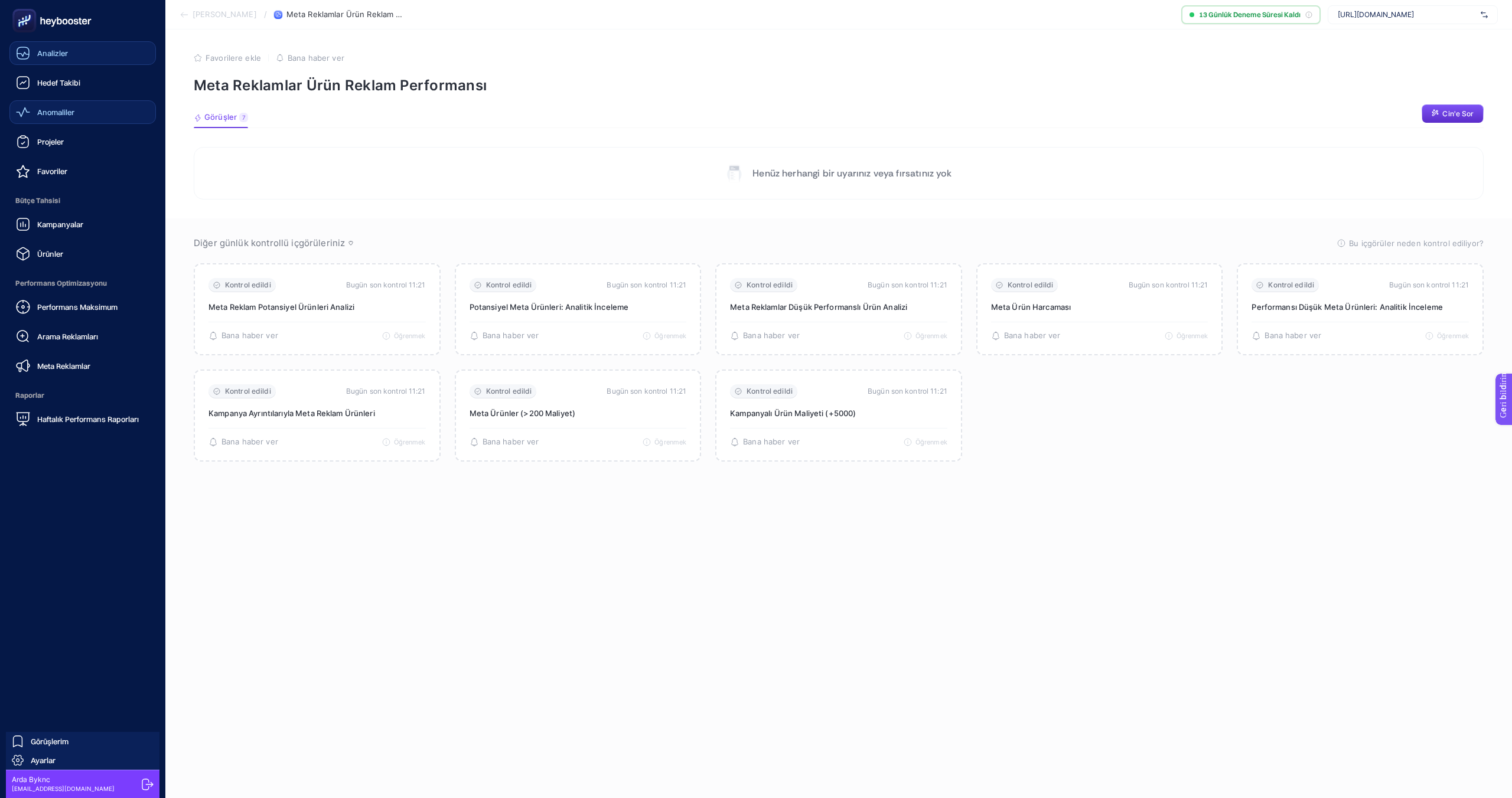
click at [30, 113] on icon at bounding box center [23, 112] width 14 height 14
